Goal: Information Seeking & Learning: Learn about a topic

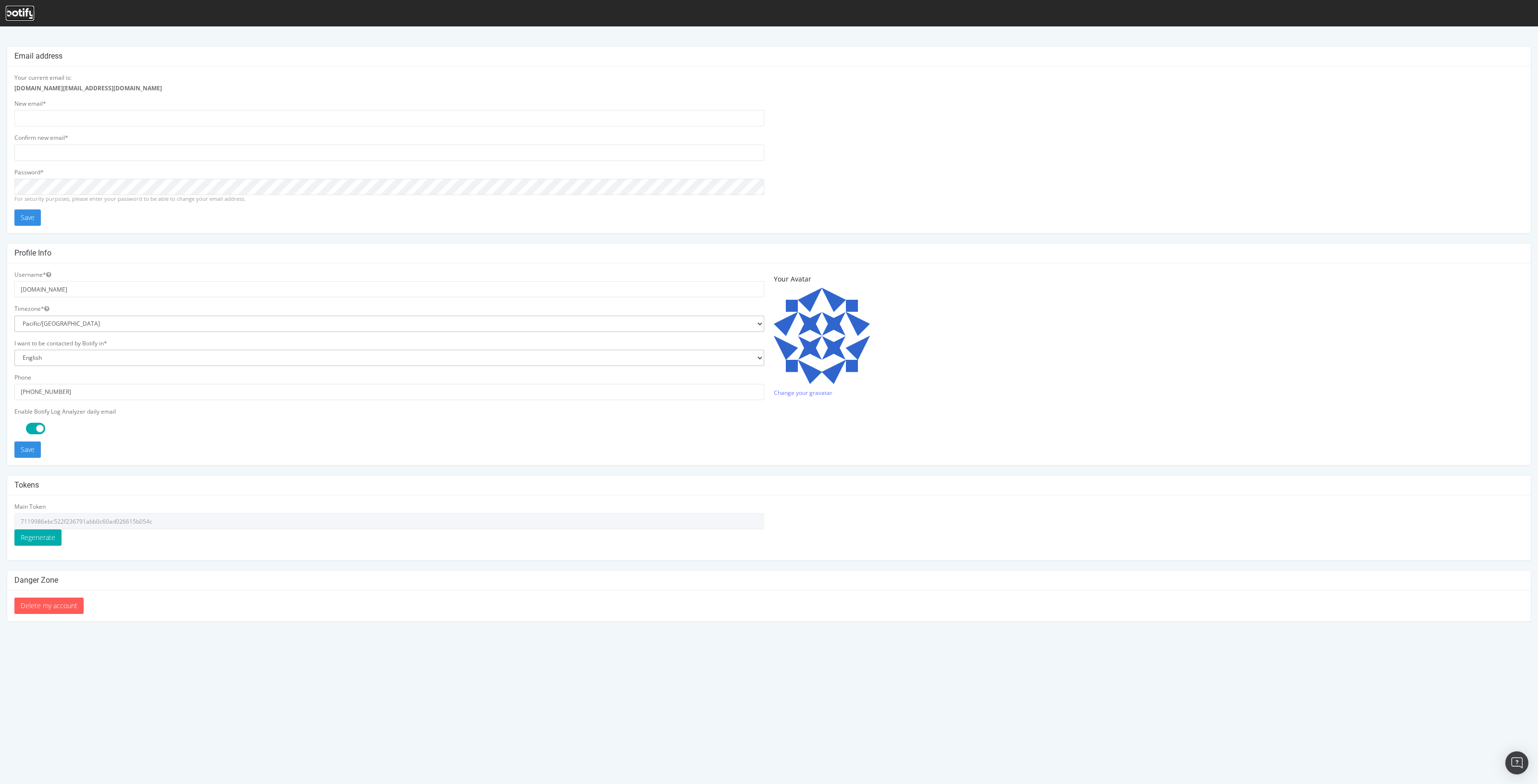
click at [10, 11] on icon at bounding box center [20, 13] width 29 height 11
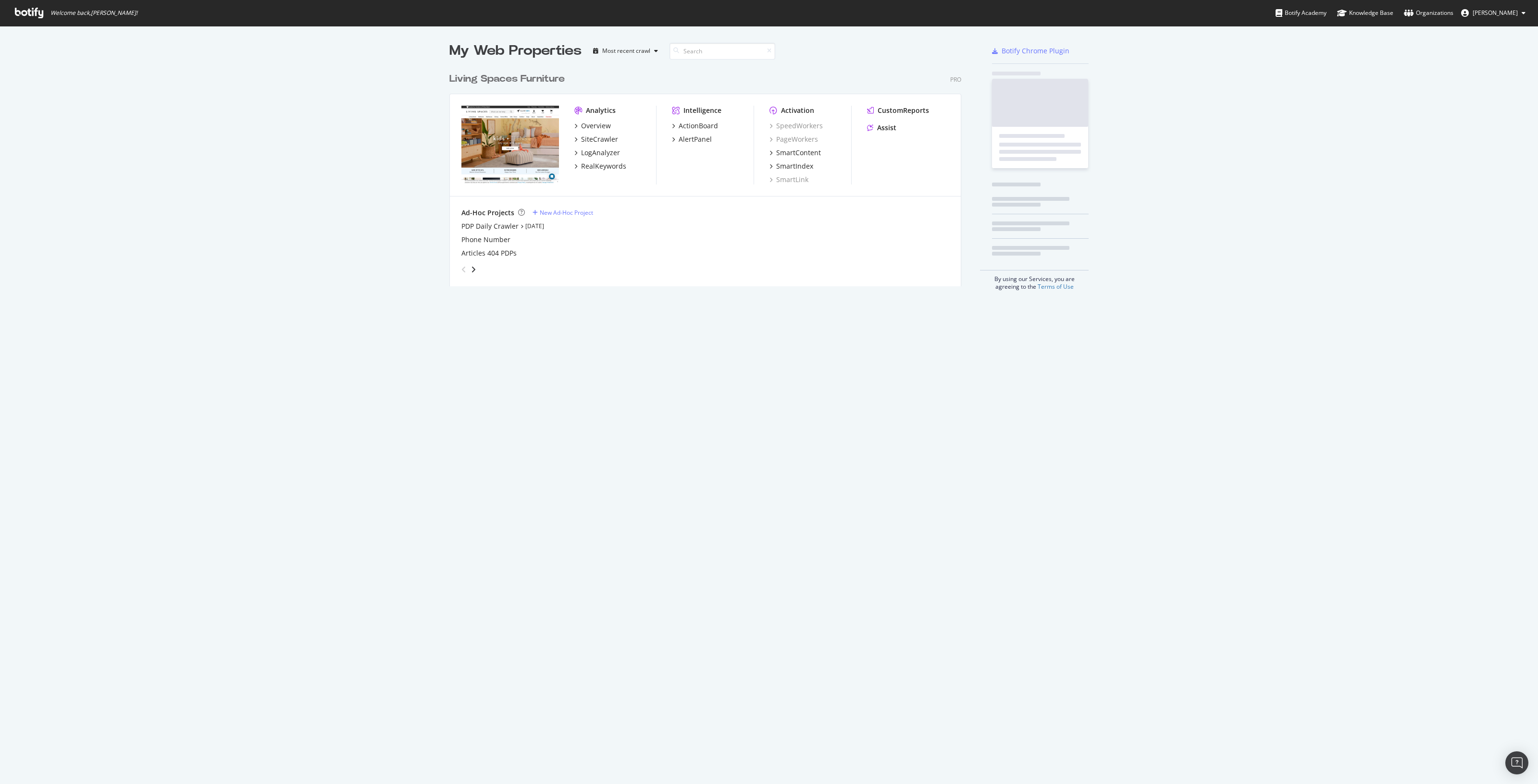
scroll to position [216, 510]
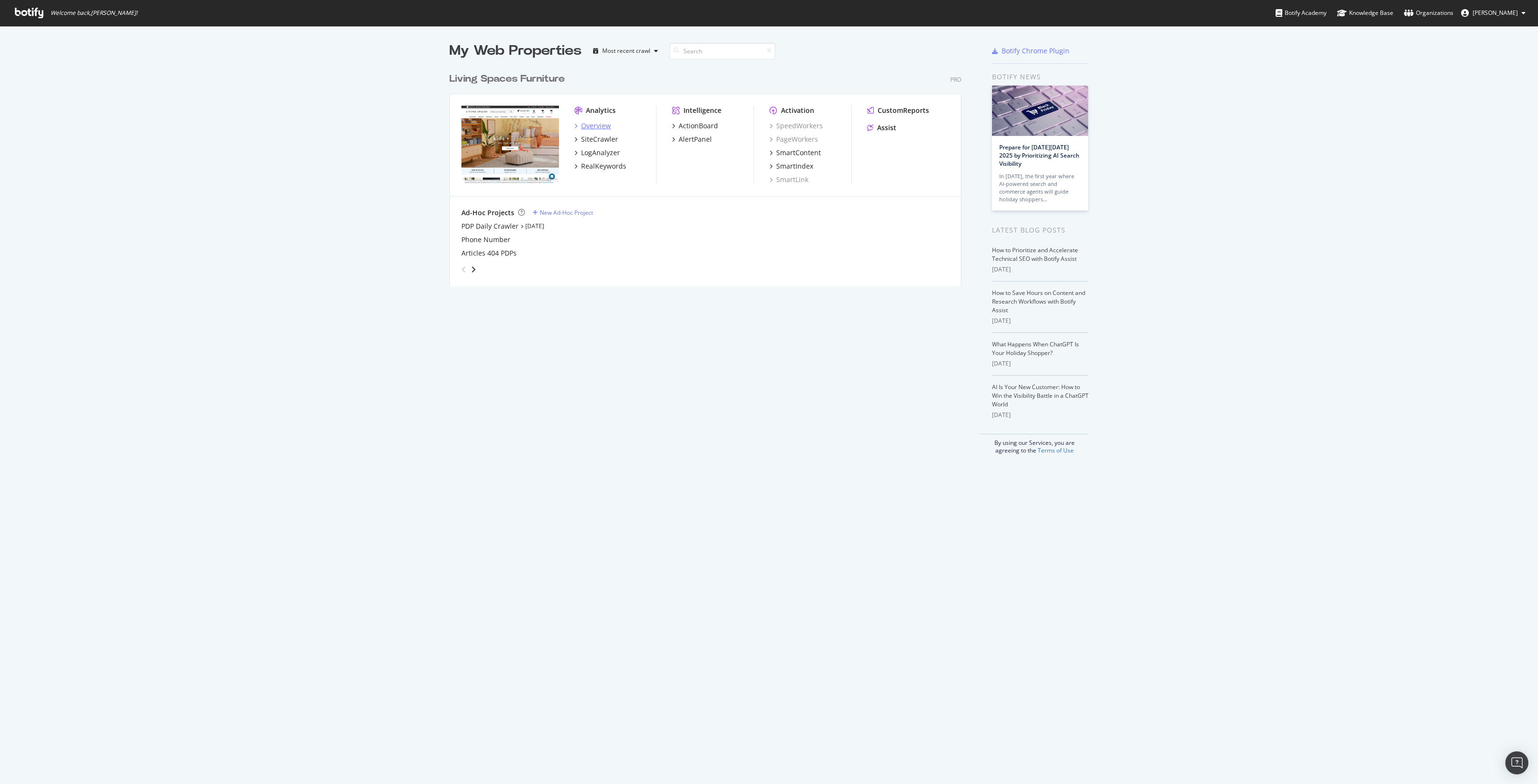
click at [590, 125] on div "Overview" at bounding box center [596, 126] width 30 height 10
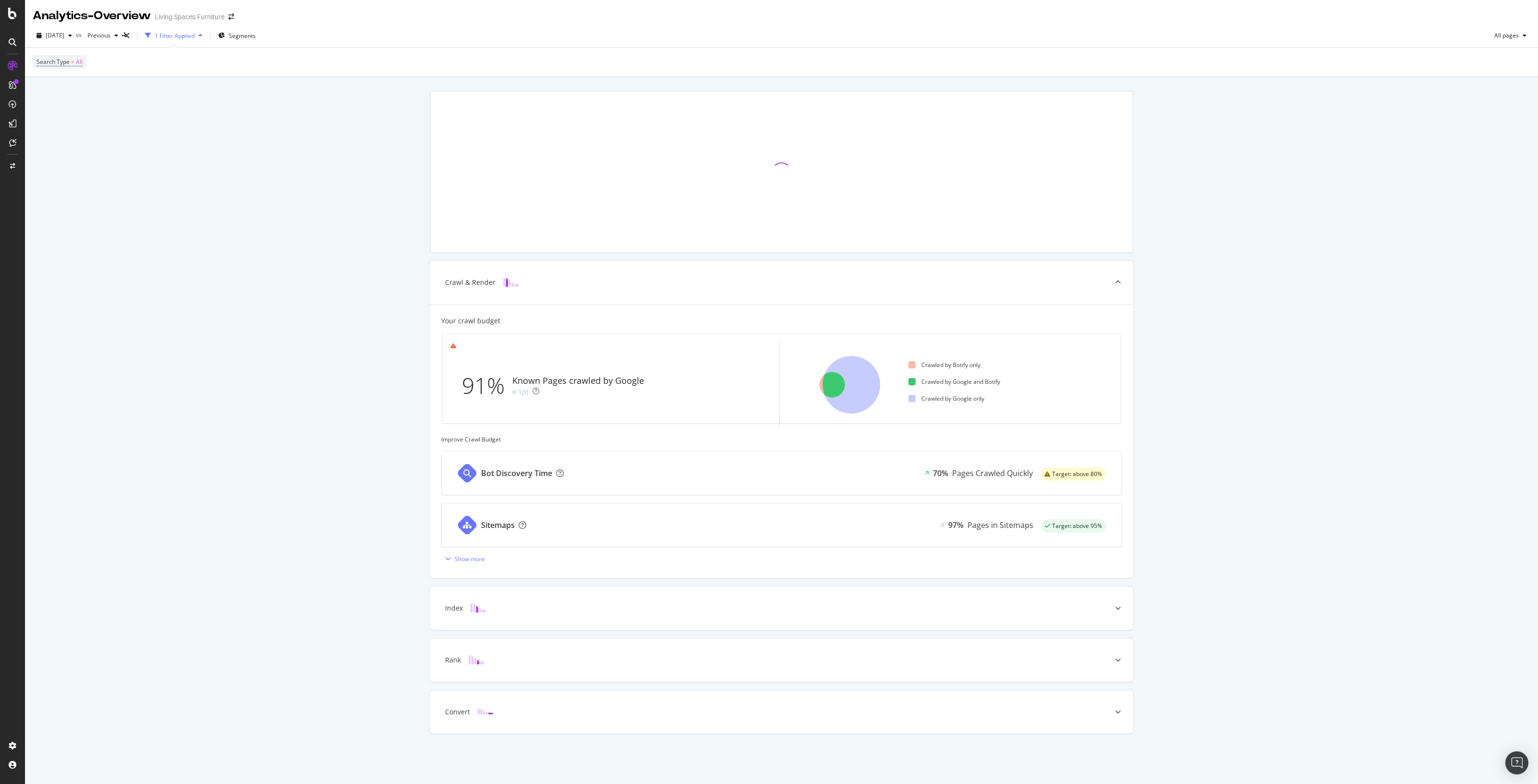
click at [197, 494] on div "Crawl & Render Your crawl budget 91% Known Pages crawled by Google 1pt Crawled …" at bounding box center [782, 425] width 1514 height 698
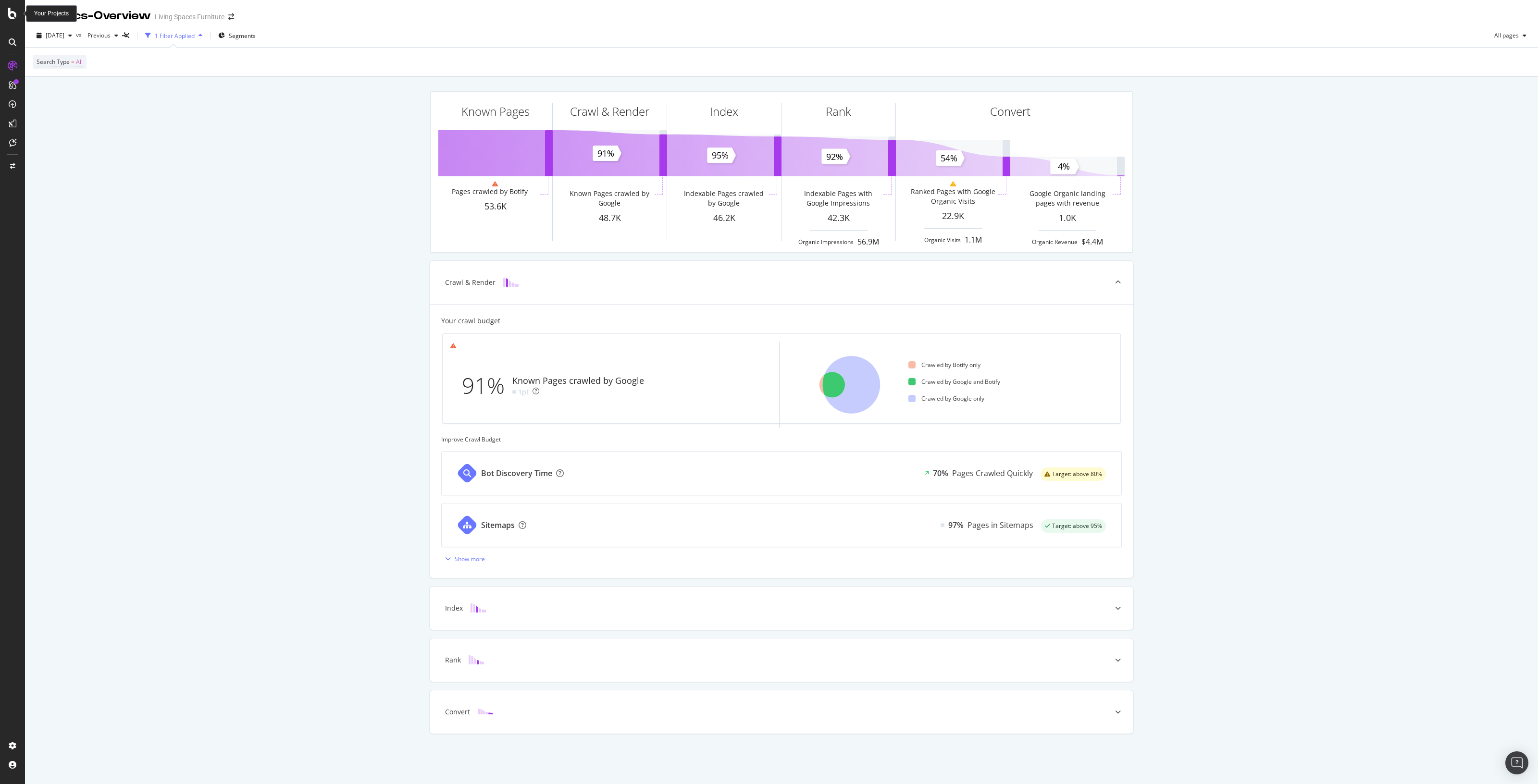
click at [7, 13] on div at bounding box center [12, 13] width 23 height 11
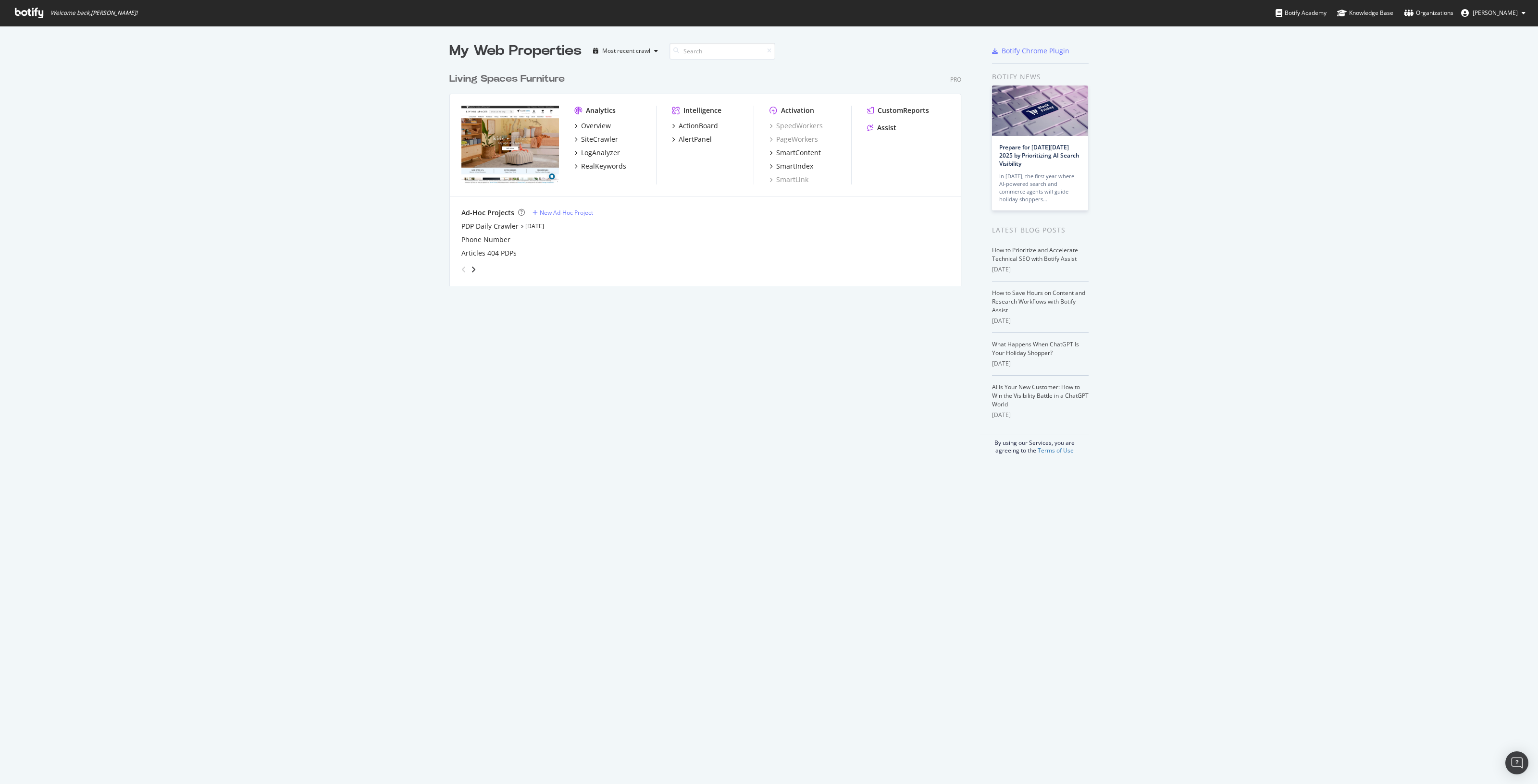
scroll to position [774, 1519]
click at [1381, 11] on div "Knowledge Base" at bounding box center [1365, 13] width 56 height 10
click at [1327, 13] on div "Botify Academy" at bounding box center [1301, 13] width 51 height 10
